Goal: Obtain resource: Obtain resource

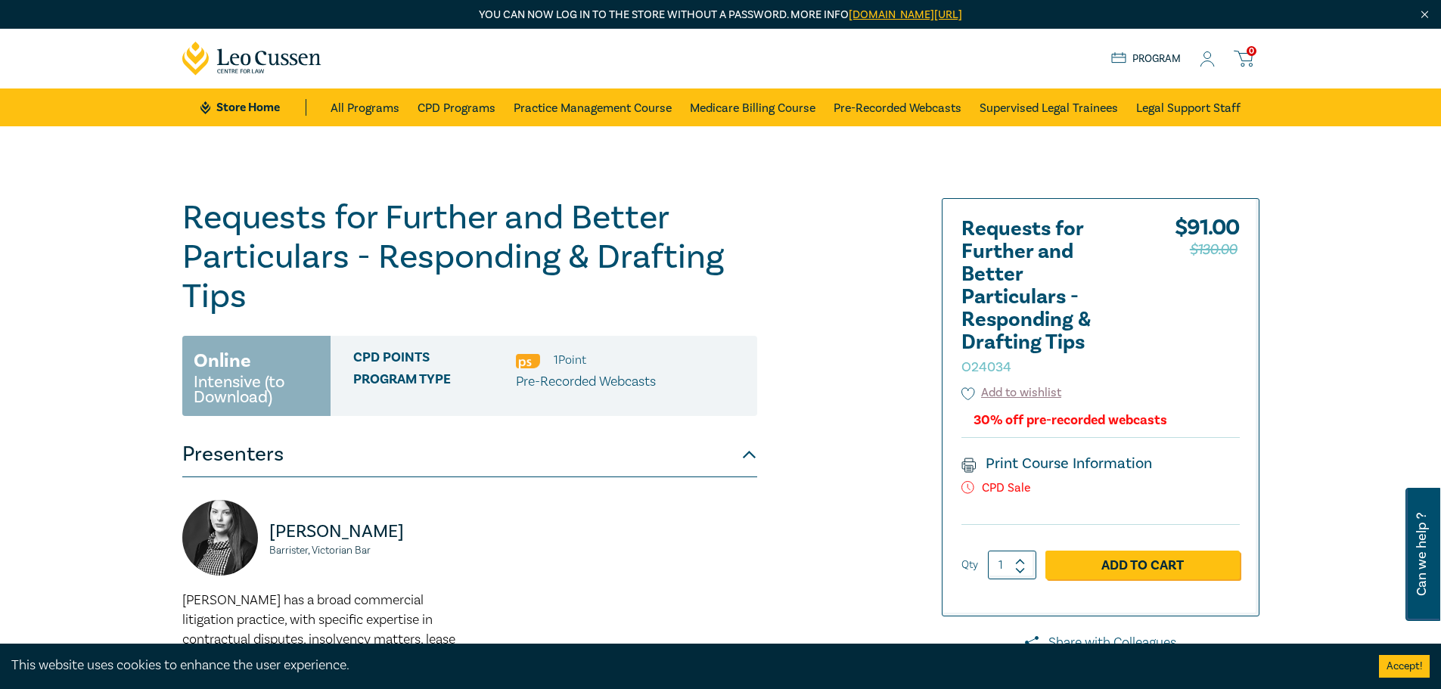
click at [1208, 61] on icon at bounding box center [1209, 63] width 14 height 5
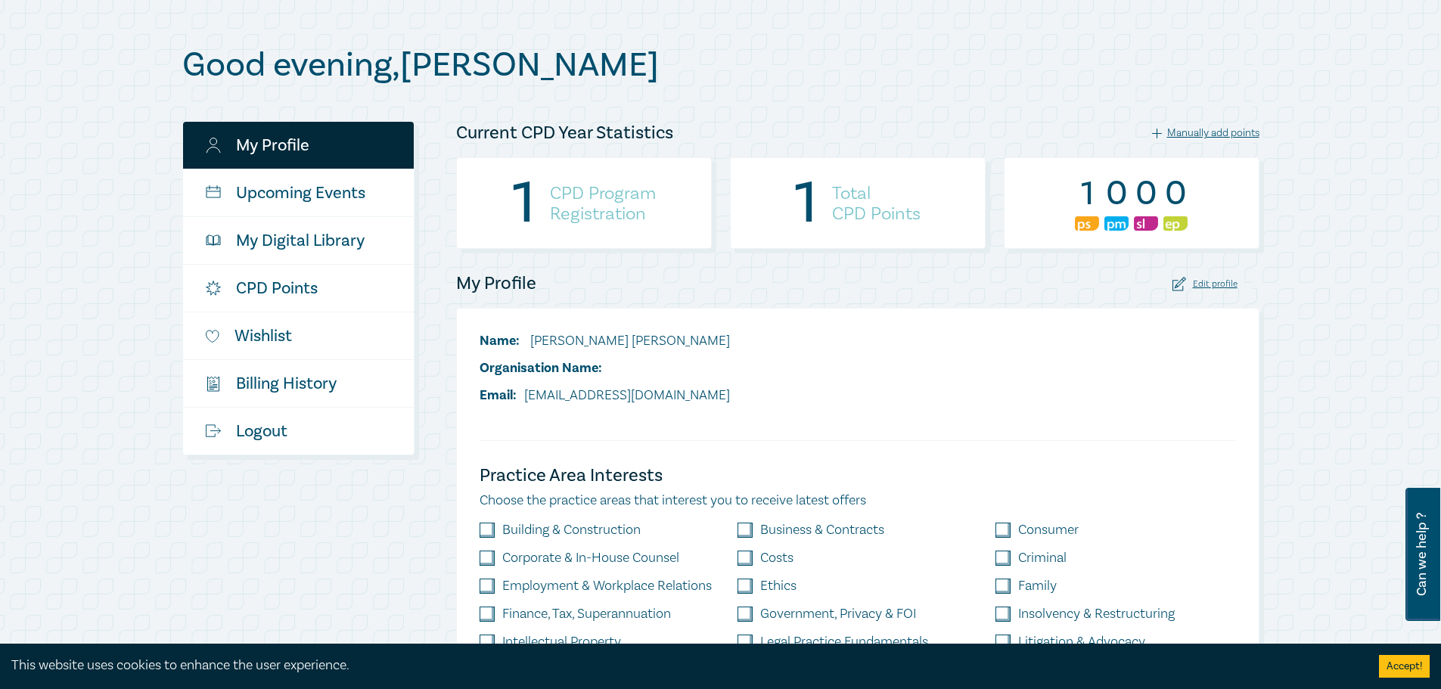
scroll to position [151, 0]
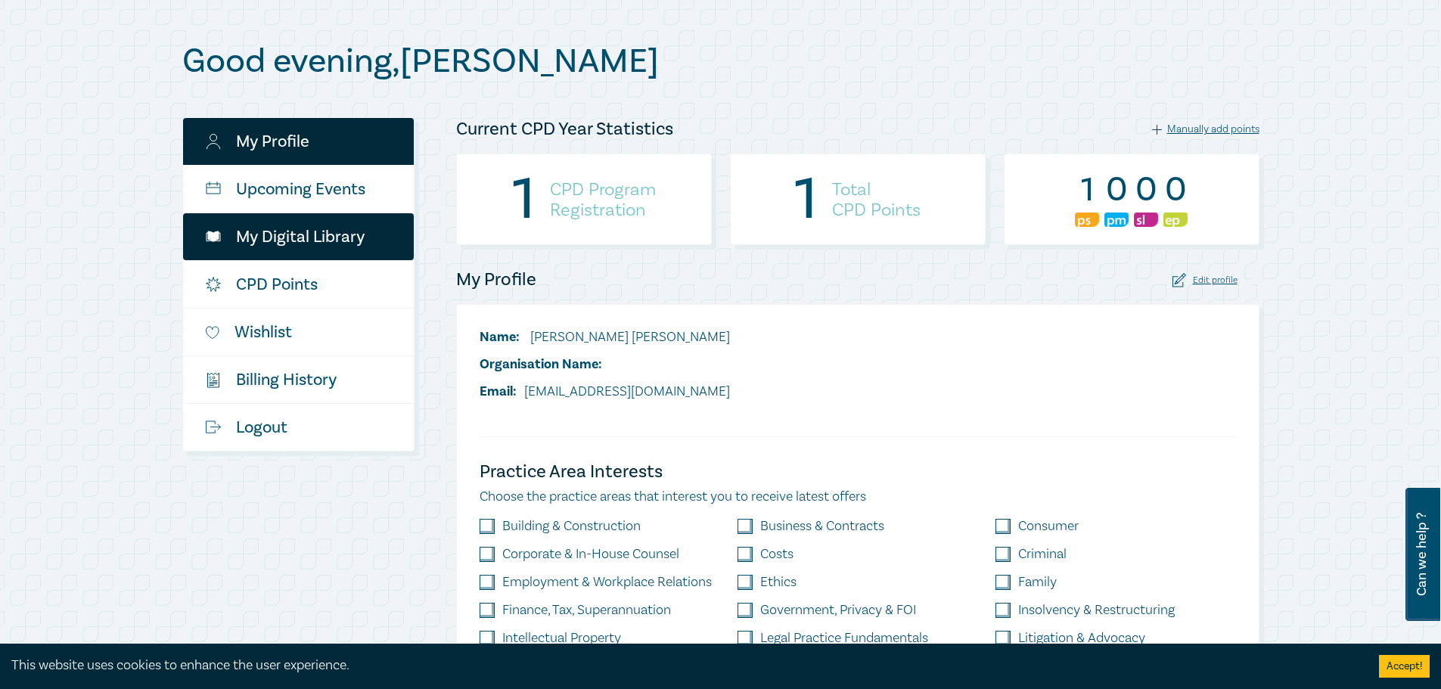
click at [293, 238] on link "My Digital Library" at bounding box center [298, 236] width 231 height 47
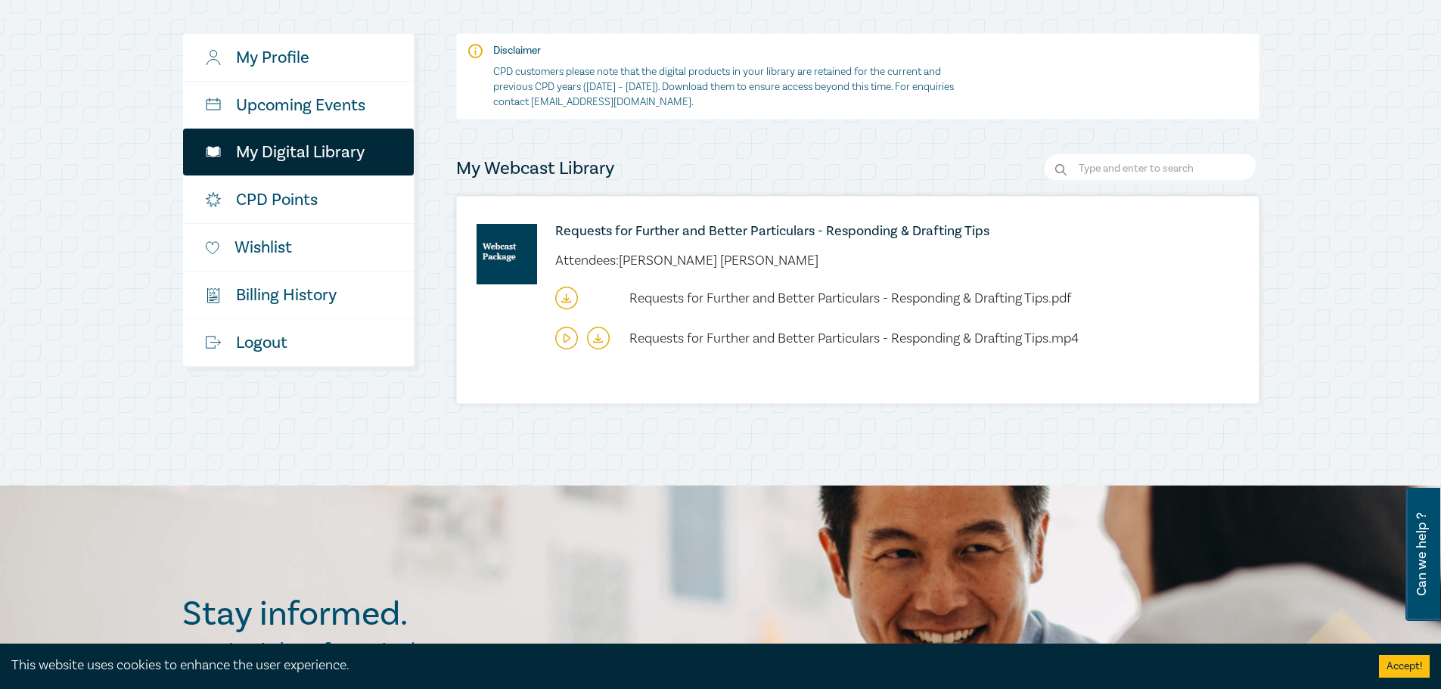
scroll to position [227, 0]
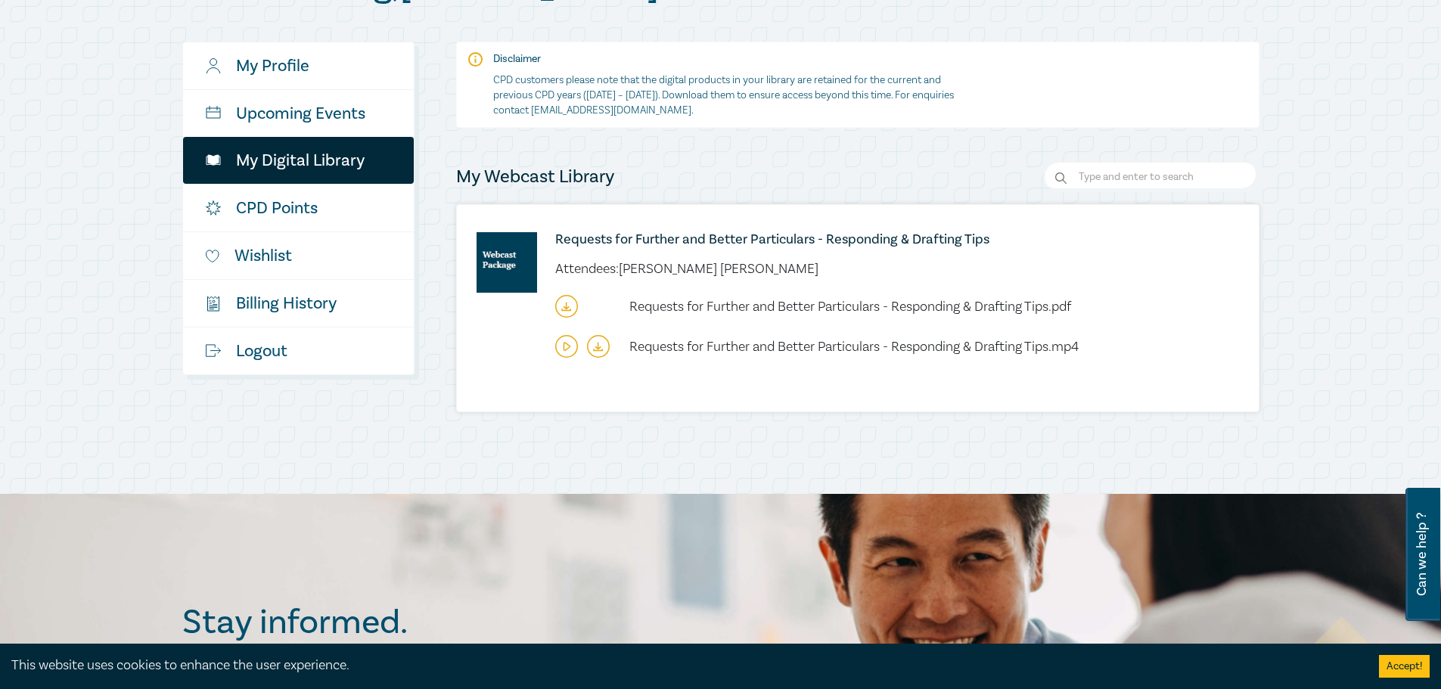
click at [596, 349] on icon at bounding box center [598, 348] width 5 height 2
click at [594, 347] on icon at bounding box center [598, 346] width 23 height 23
click at [561, 309] on icon at bounding box center [566, 306] width 23 height 23
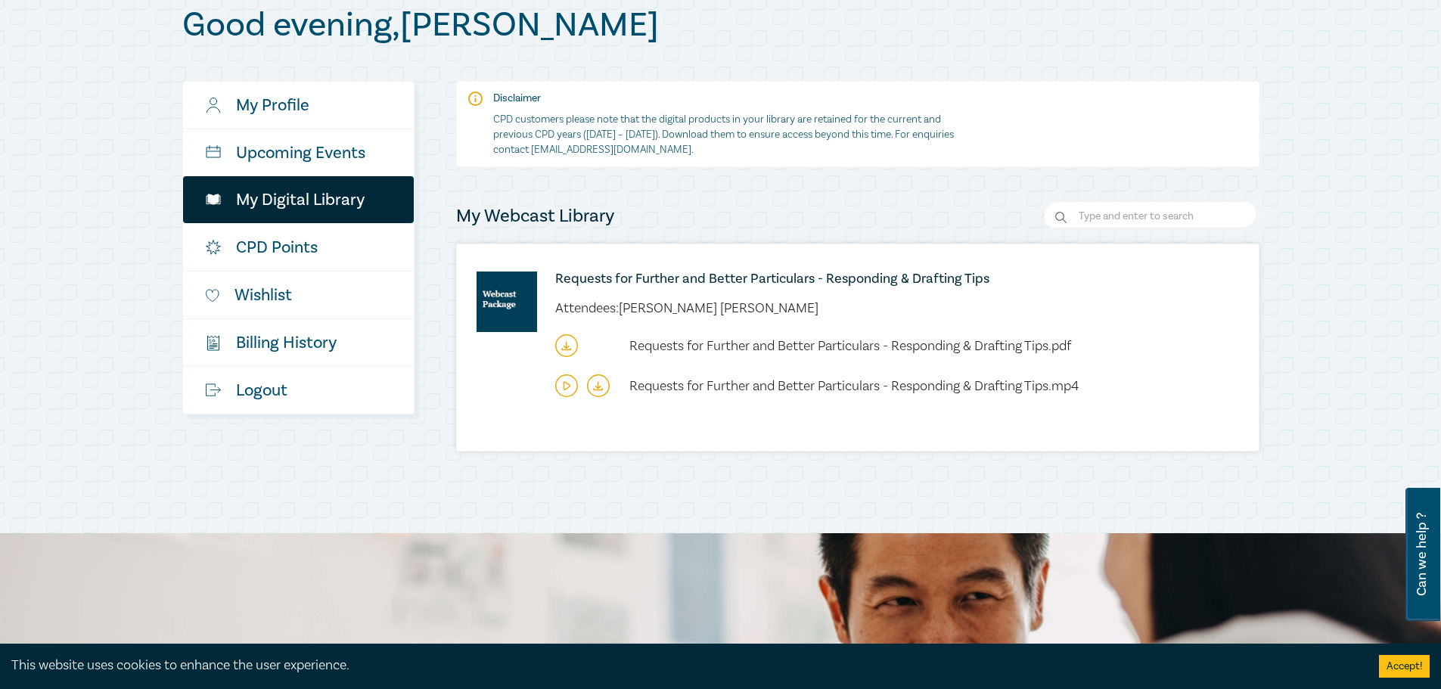
scroll to position [151, 0]
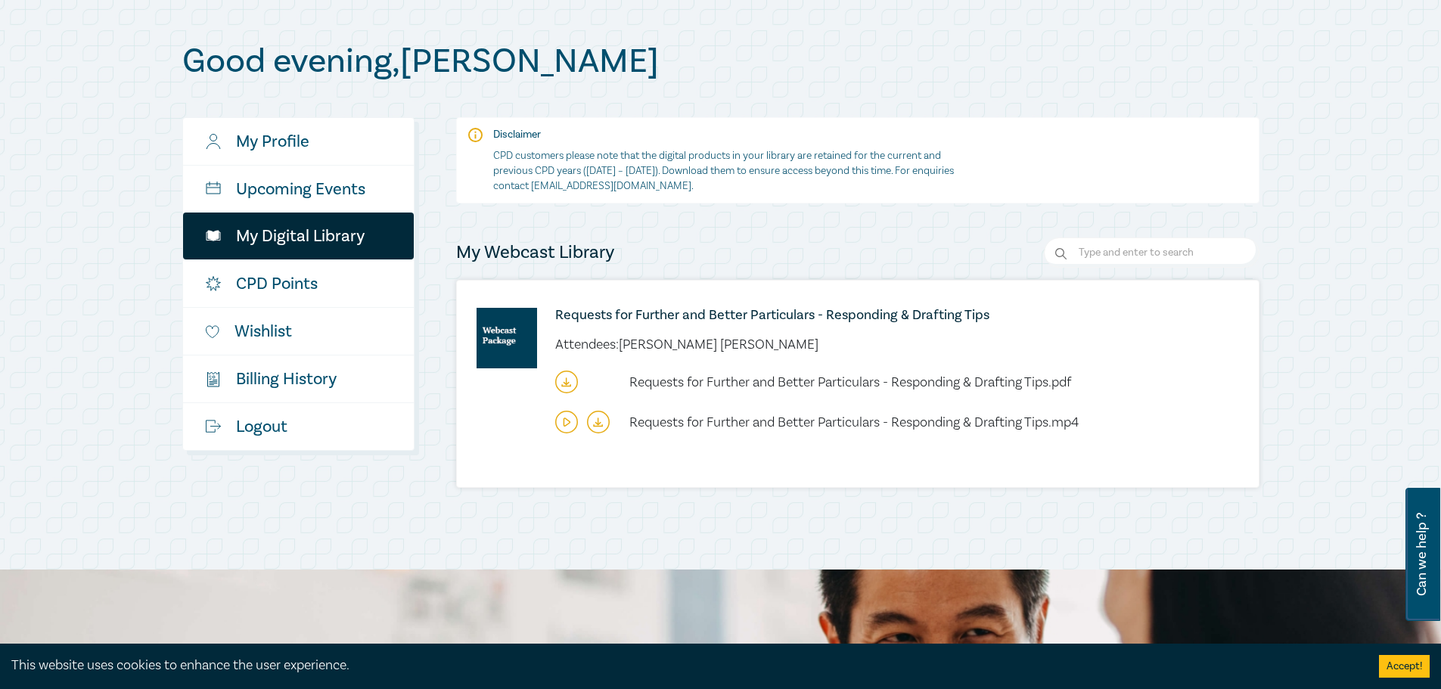
click at [597, 424] on icon at bounding box center [598, 424] width 5 height 2
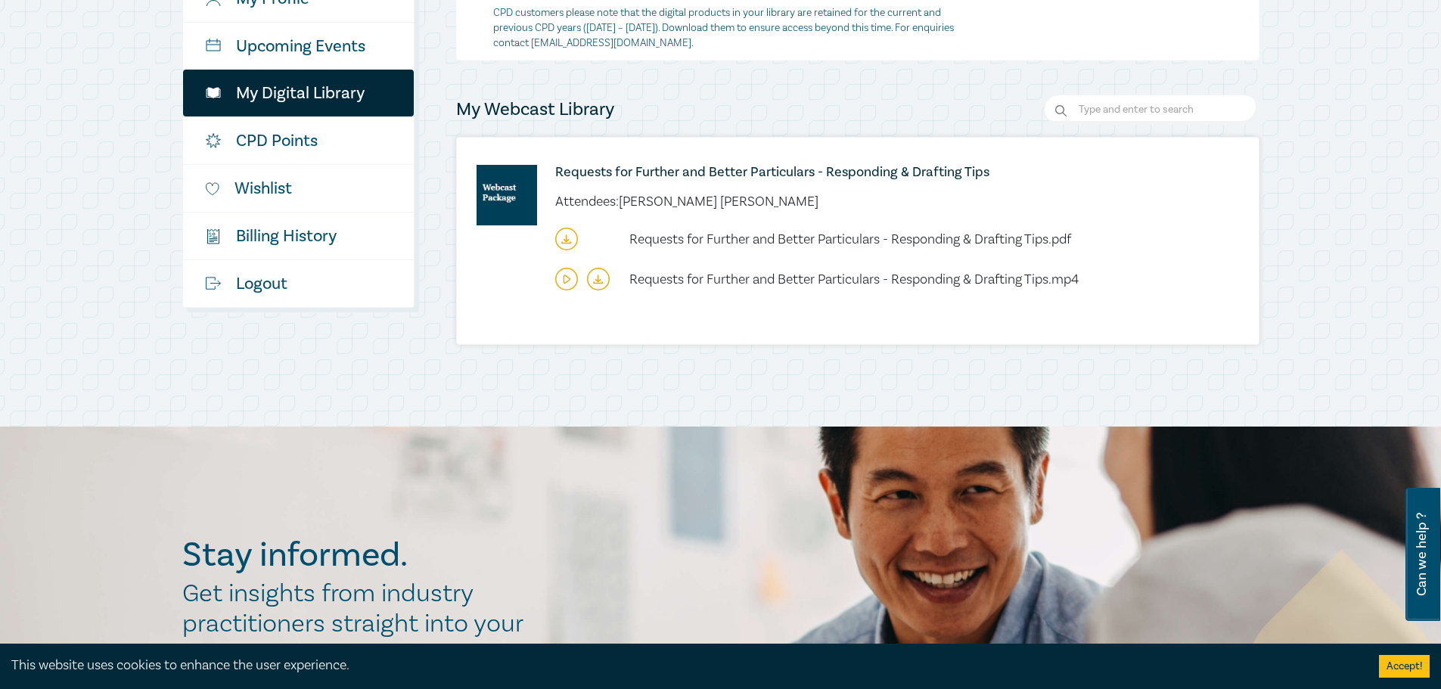
scroll to position [303, 0]
